Goal: Task Accomplishment & Management: Manage account settings

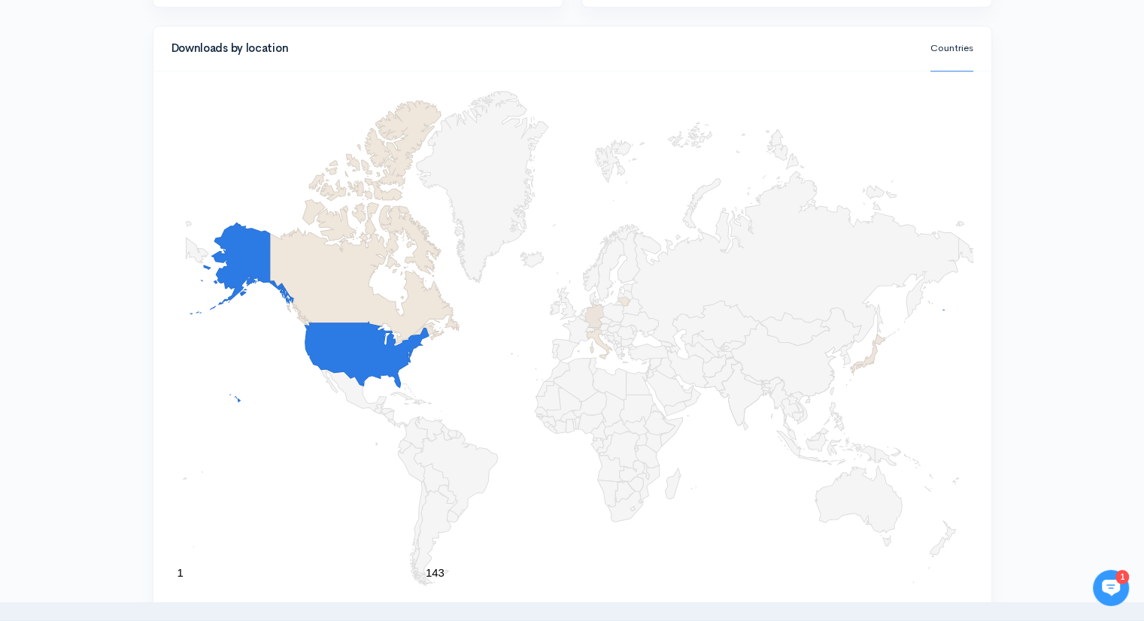
scroll to position [1477, 0]
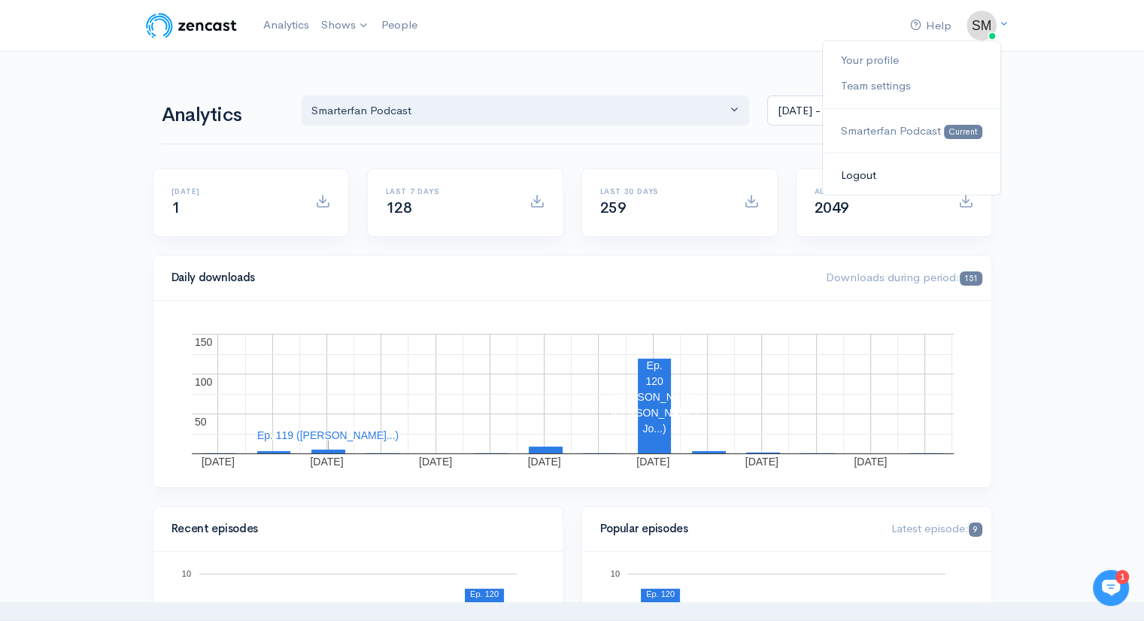
click at [862, 175] on link "Logout" at bounding box center [911, 176] width 177 height 26
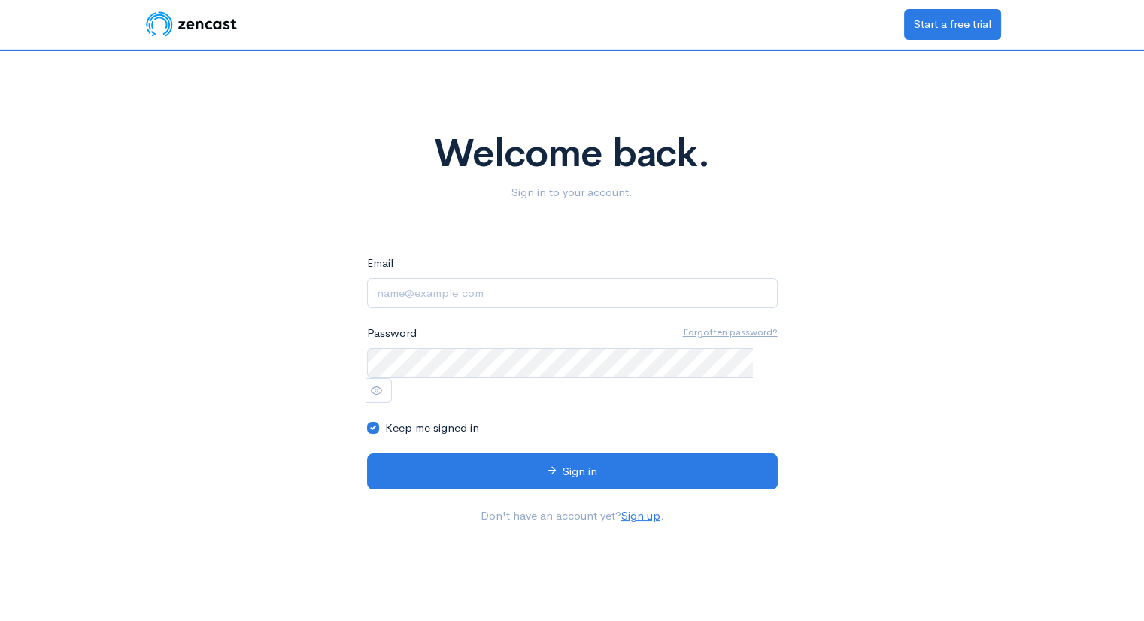
type input "smoore1781@aol.com"
